Goal: Find specific page/section: Locate a particular part of the current website

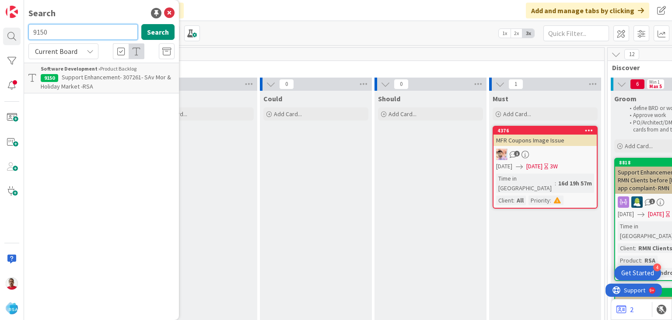
drag, startPoint x: 48, startPoint y: 32, endPoint x: 26, endPoint y: 28, distance: 22.4
click at [25, 27] on div "9150 Search" at bounding box center [101, 33] width 157 height 19
type input "family"
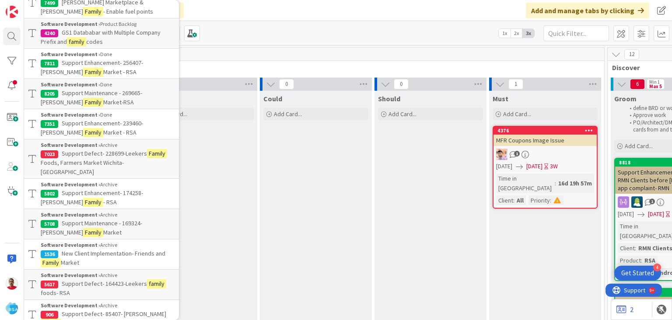
scroll to position [131, 0]
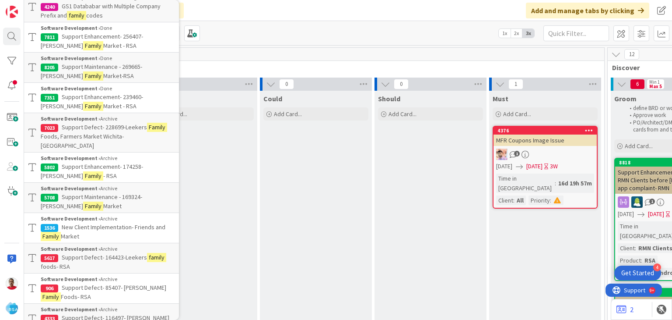
click at [114, 223] on span "New Client Implementation- Friends and" at bounding box center [114, 227] width 104 height 8
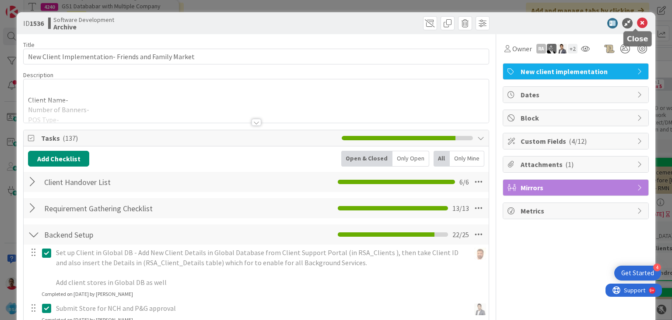
click at [637, 23] on icon at bounding box center [642, 23] width 11 height 11
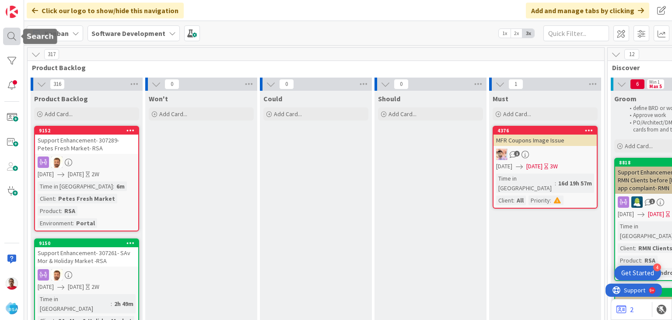
click at [14, 37] on div at bounding box center [12, 37] width 18 height 18
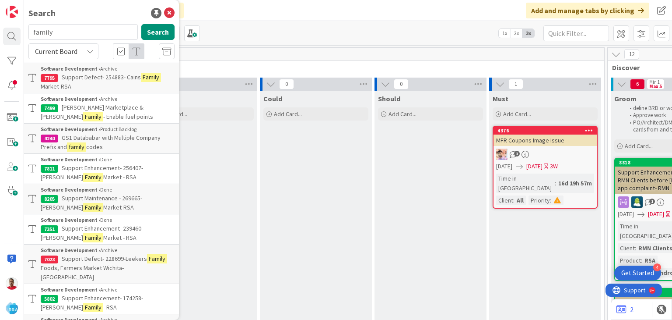
drag, startPoint x: 61, startPoint y: 35, endPoint x: 28, endPoint y: 28, distance: 33.9
click at [29, 28] on input "family" at bounding box center [82, 32] width 109 height 16
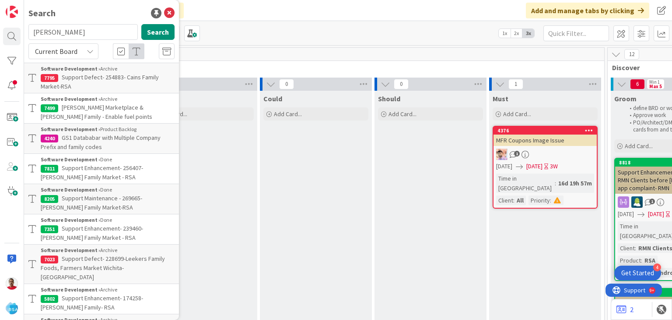
type input "[PERSON_NAME]"
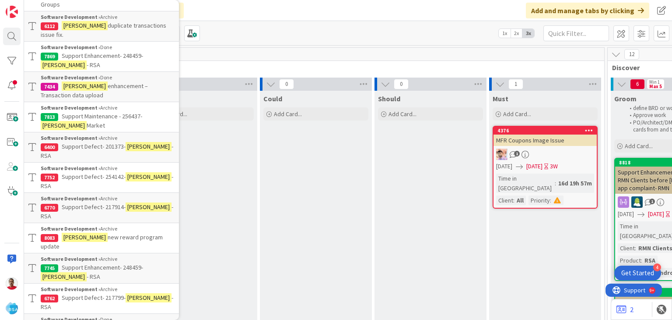
scroll to position [306, 0]
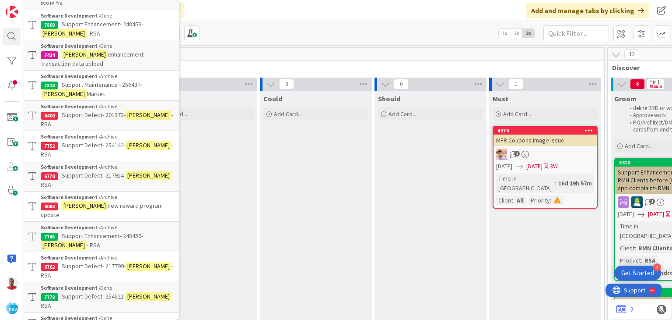
click at [112, 262] on span "Support Defect- 217799-" at bounding box center [94, 266] width 64 height 8
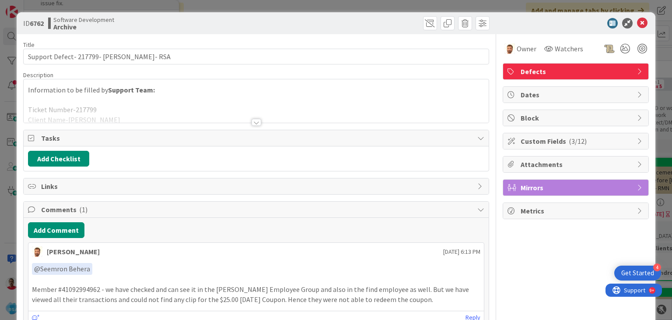
click at [254, 121] on div at bounding box center [257, 122] width 10 height 7
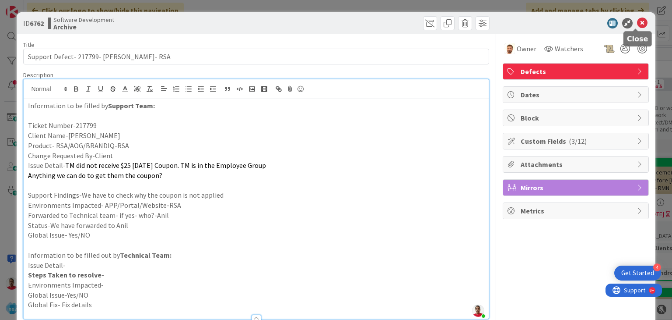
click at [637, 25] on icon at bounding box center [642, 23] width 11 height 11
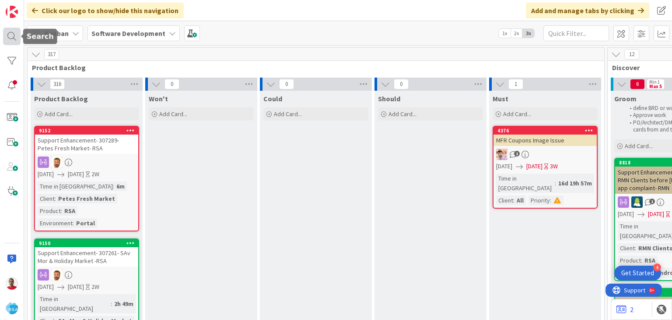
click at [11, 35] on div at bounding box center [12, 37] width 18 height 18
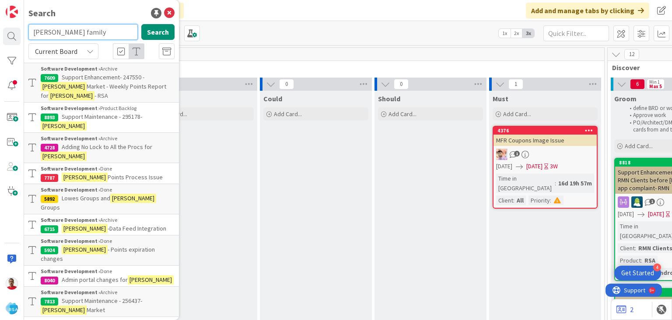
click at [84, 34] on input "[PERSON_NAME] family" at bounding box center [82, 32] width 109 height 16
type input "[PERSON_NAME] family and friends"
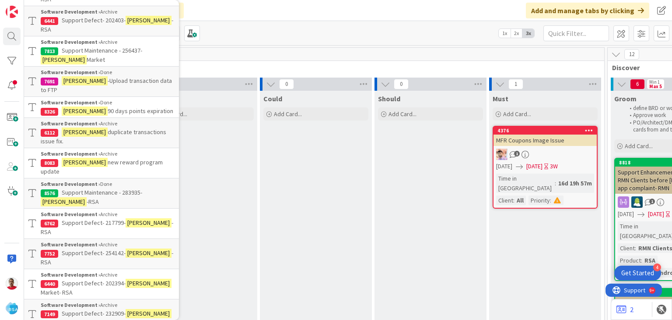
scroll to position [525, 0]
